Goal: Task Accomplishment & Management: Manage account settings

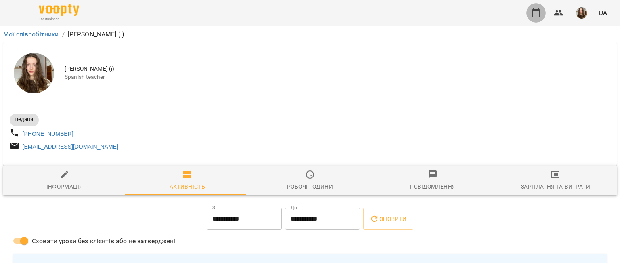
click at [533, 16] on icon "button" at bounding box center [536, 12] width 8 height 9
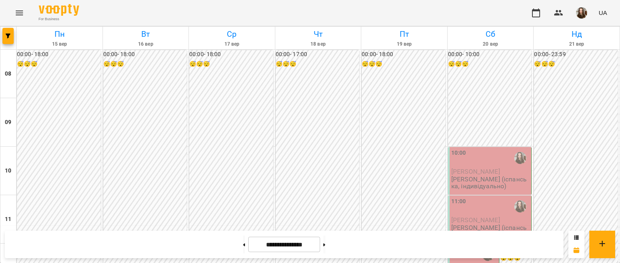
scroll to position [463, 0]
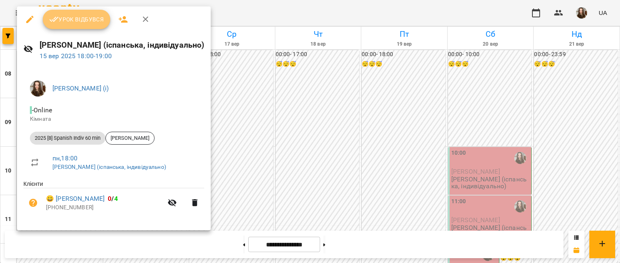
click at [78, 19] on span "Урок відбувся" at bounding box center [76, 20] width 55 height 10
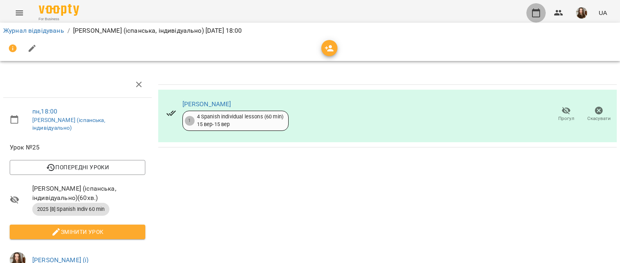
click at [534, 8] on icon "button" at bounding box center [536, 13] width 10 height 10
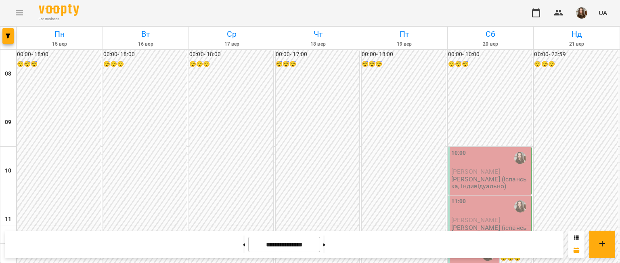
scroll to position [549, 0]
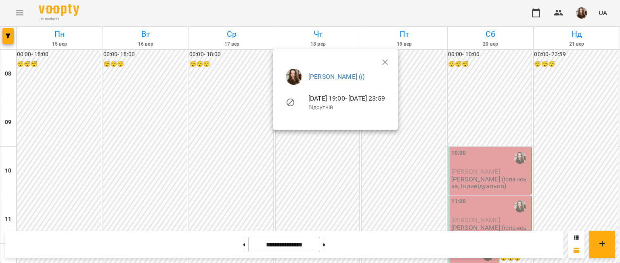
click at [209, 153] on div at bounding box center [310, 131] width 620 height 263
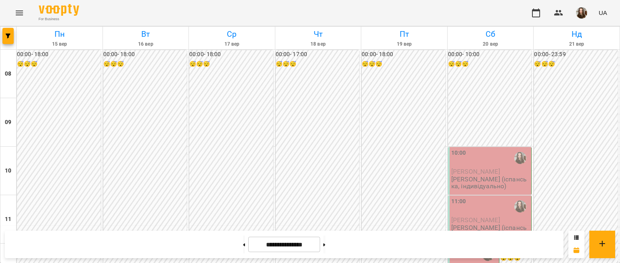
scroll to position [426, 0]
click at [325, 242] on button at bounding box center [324, 244] width 2 height 18
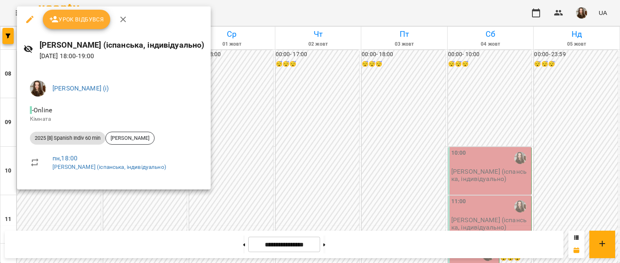
click at [134, 217] on div at bounding box center [310, 131] width 620 height 263
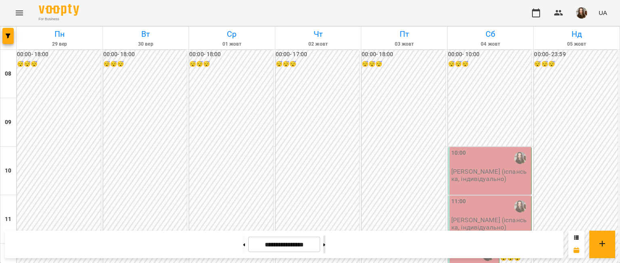
click at [325, 246] on button at bounding box center [324, 244] width 2 height 18
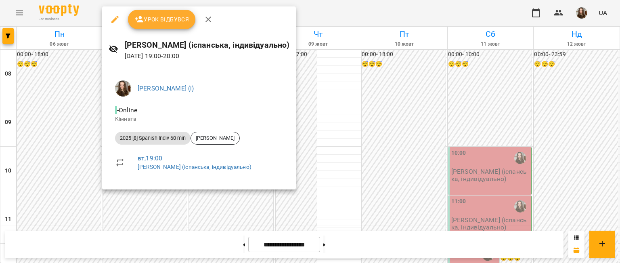
click at [165, 201] on div at bounding box center [310, 131] width 620 height 263
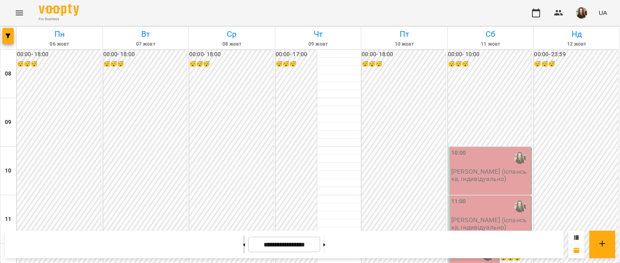
click at [243, 242] on button at bounding box center [244, 244] width 2 height 18
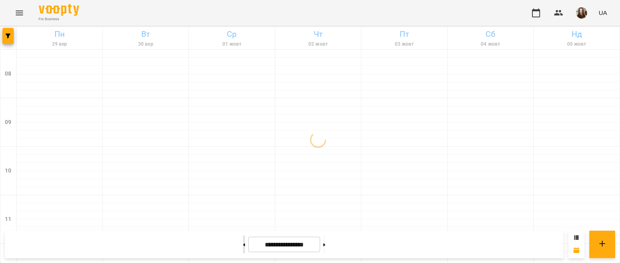
click at [243, 242] on button at bounding box center [244, 244] width 2 height 18
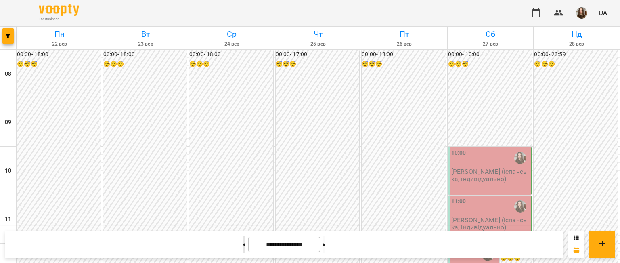
click at [243, 242] on button at bounding box center [244, 244] width 2 height 18
type input "**********"
